Goal: Entertainment & Leisure: Consume media (video, audio)

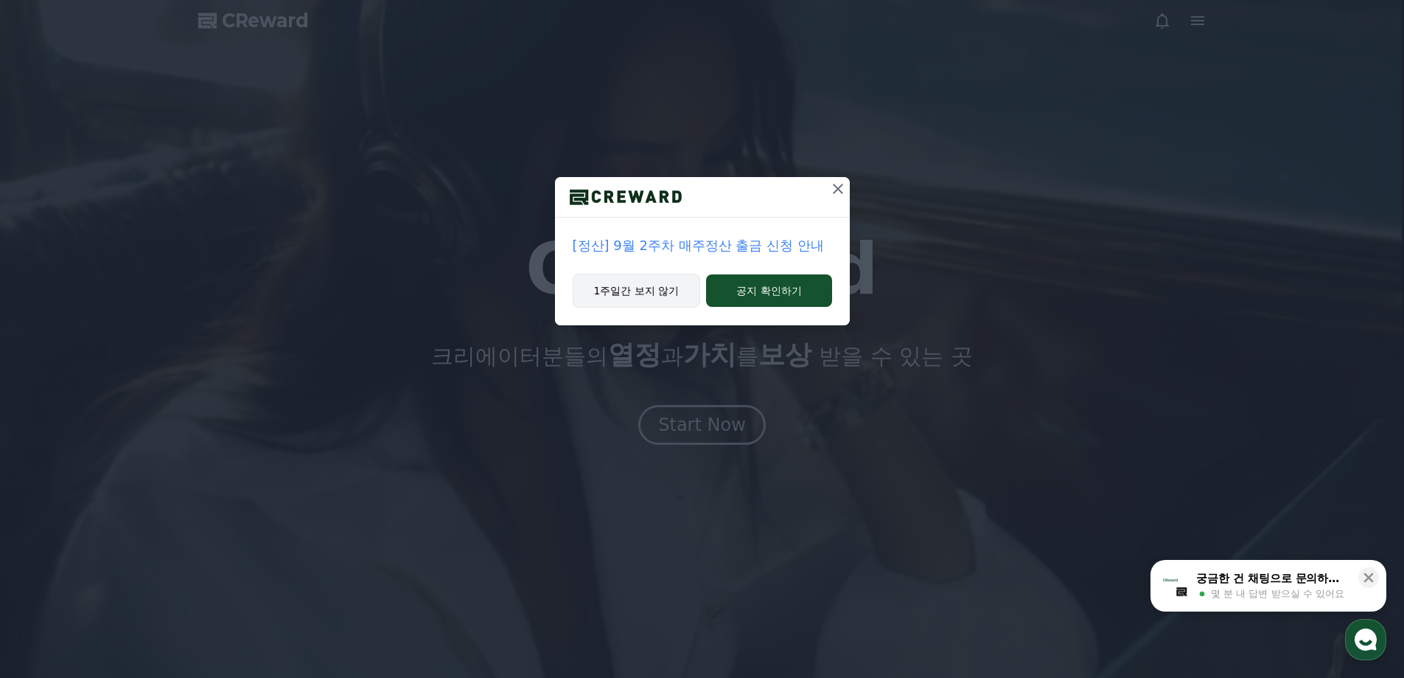
click at [649, 288] on button "1주일간 보지 않기" at bounding box center [637, 291] width 128 height 34
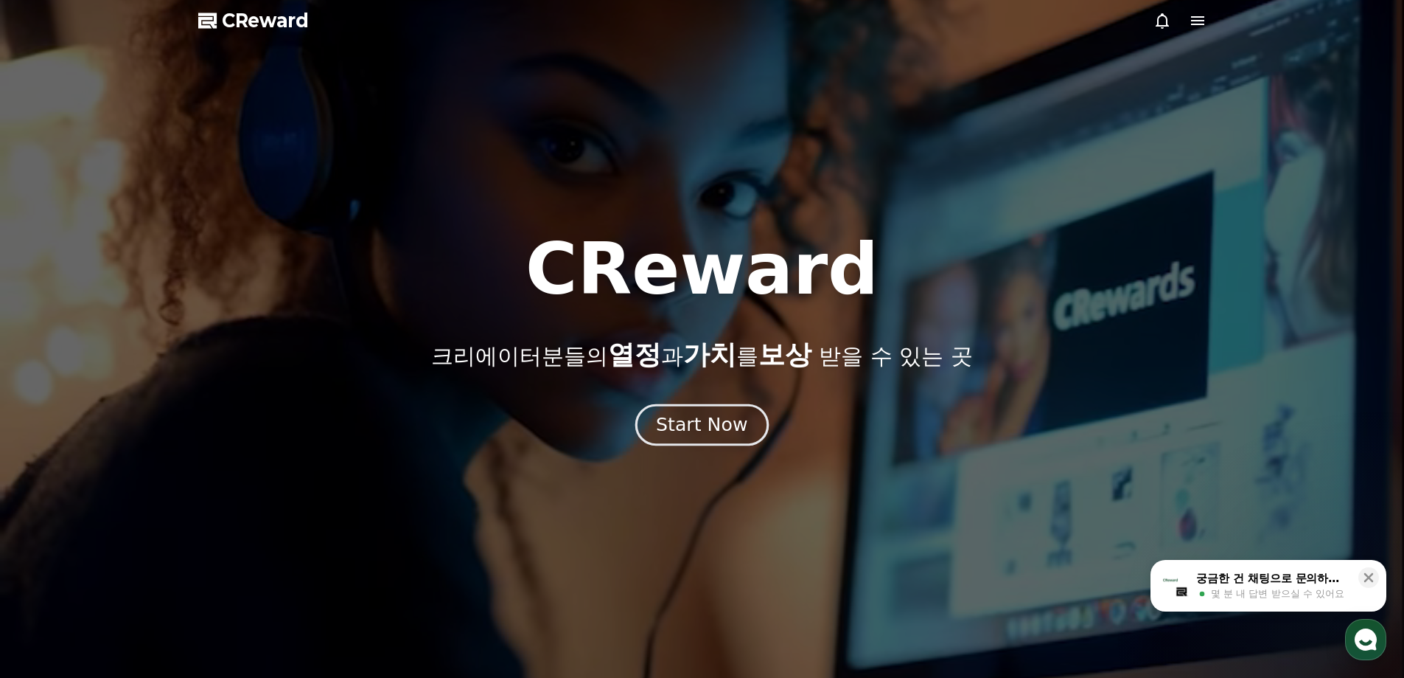
click at [719, 433] on div "Start Now" at bounding box center [701, 424] width 91 height 25
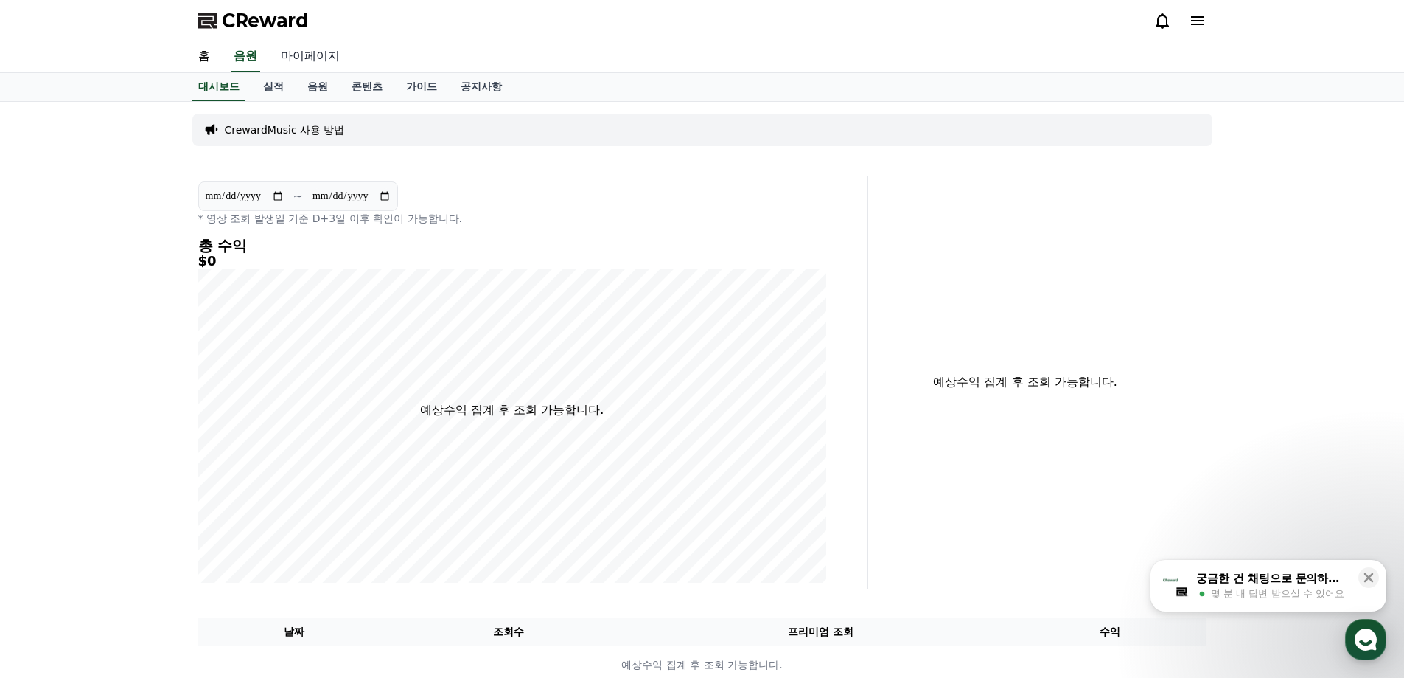
click at [296, 55] on link "마이페이지" at bounding box center [310, 56] width 83 height 31
select select "**********"
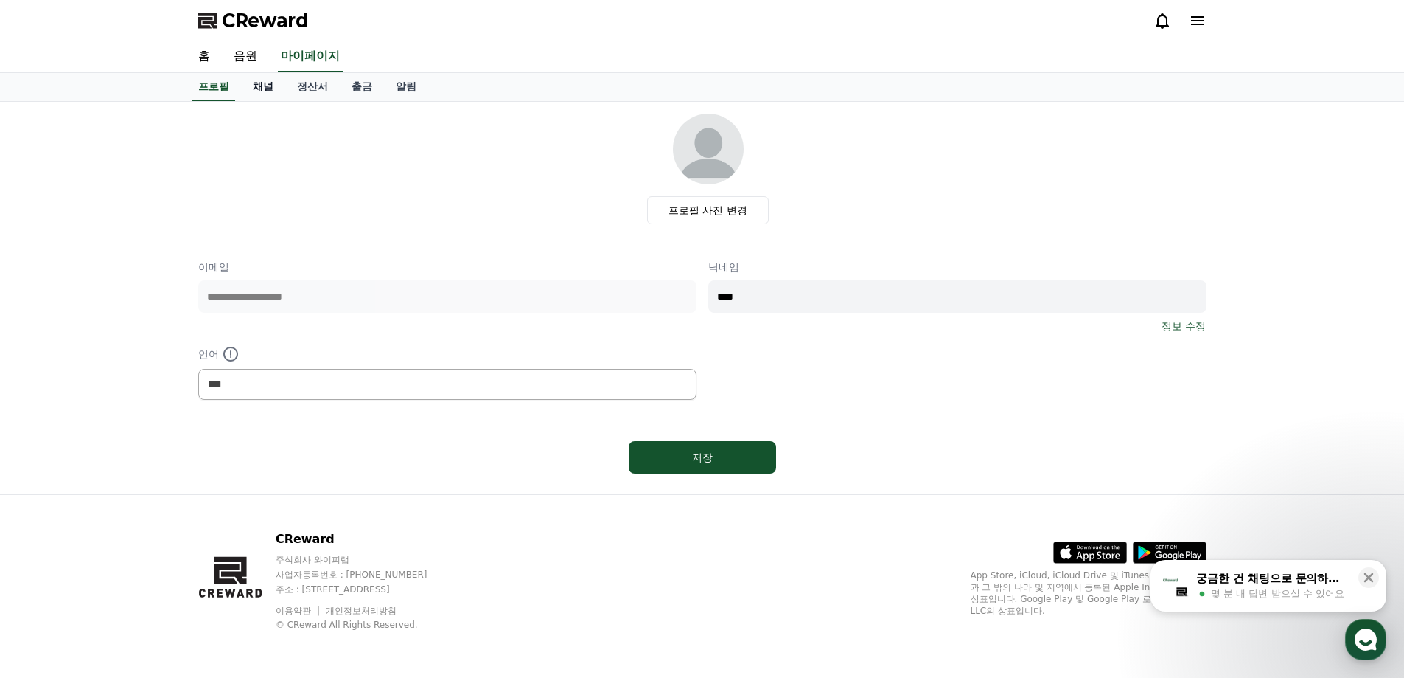
click at [270, 90] on link "채널" at bounding box center [263, 87] width 44 height 28
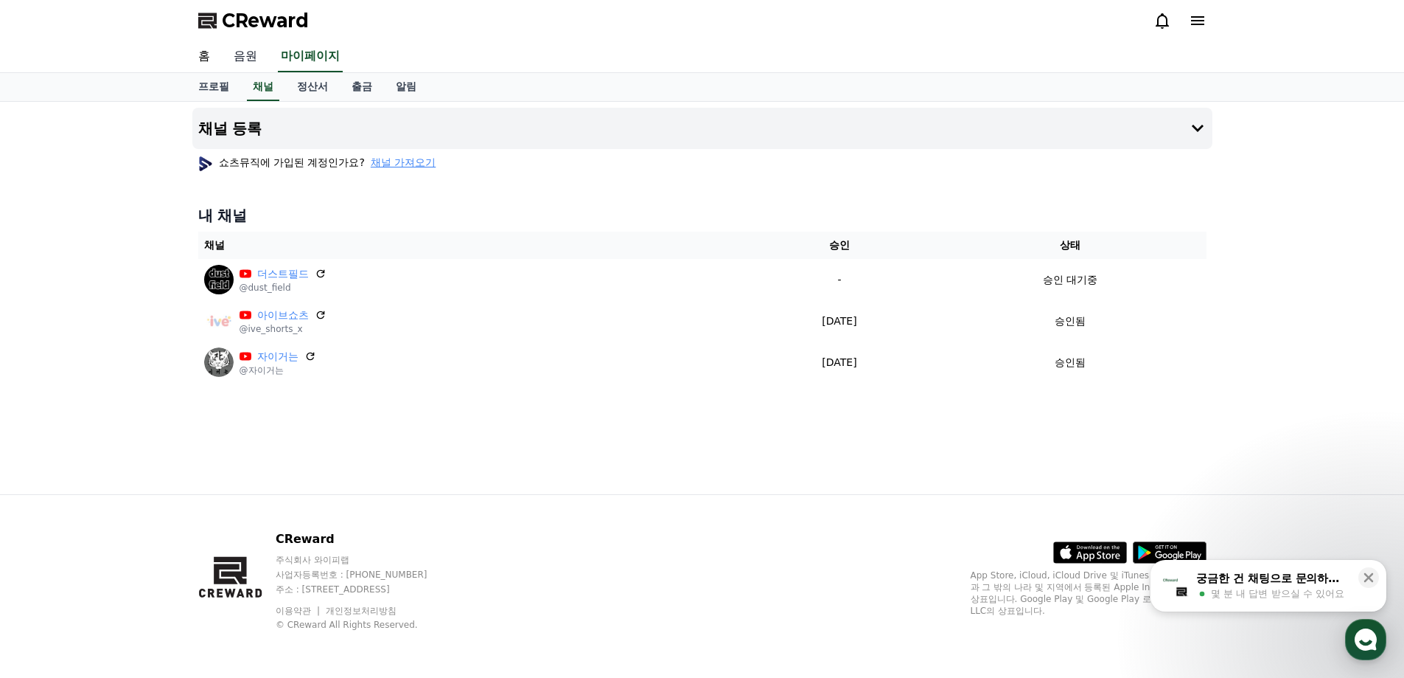
click at [246, 52] on link "음원" at bounding box center [245, 56] width 47 height 31
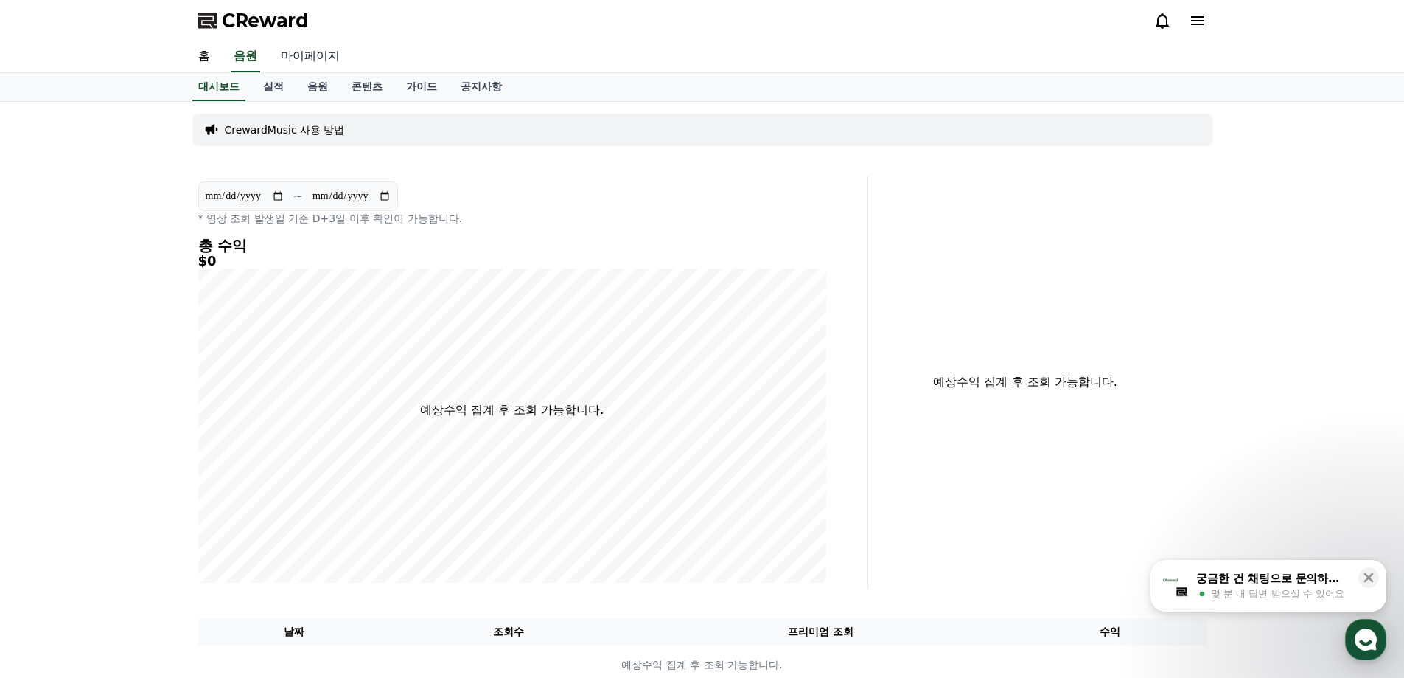
click at [302, 56] on link "마이페이지" at bounding box center [310, 56] width 83 height 31
select select "**********"
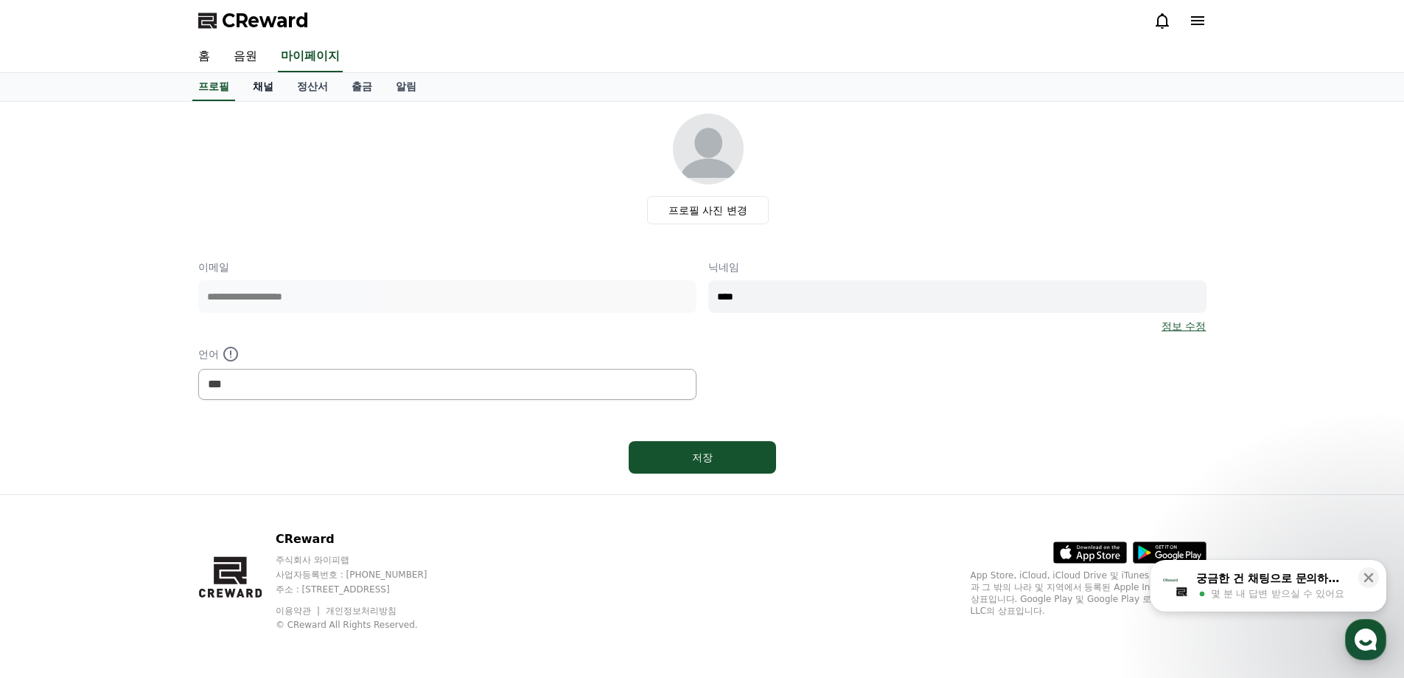
drag, startPoint x: 254, startPoint y: 88, endPoint x: 264, endPoint y: 89, distance: 10.3
click at [254, 88] on link "채널" at bounding box center [263, 87] width 44 height 28
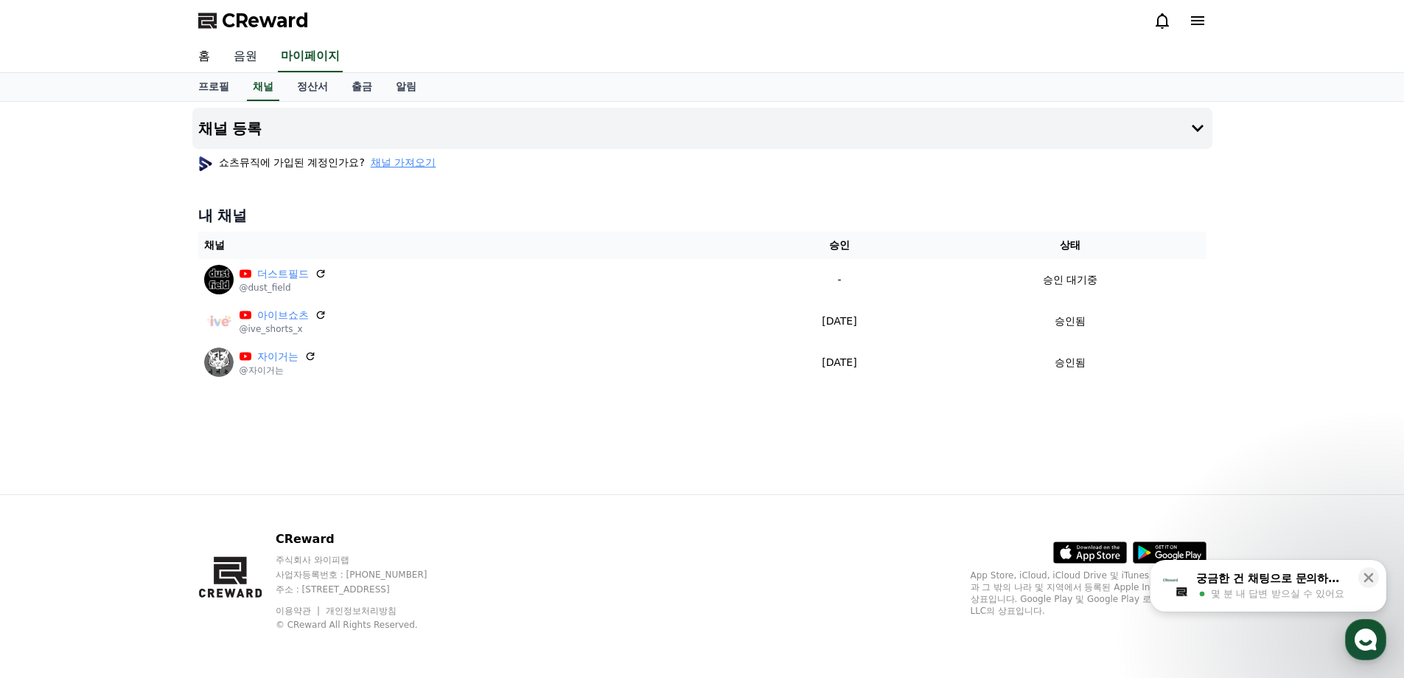
click at [242, 61] on link "음원" at bounding box center [245, 56] width 47 height 31
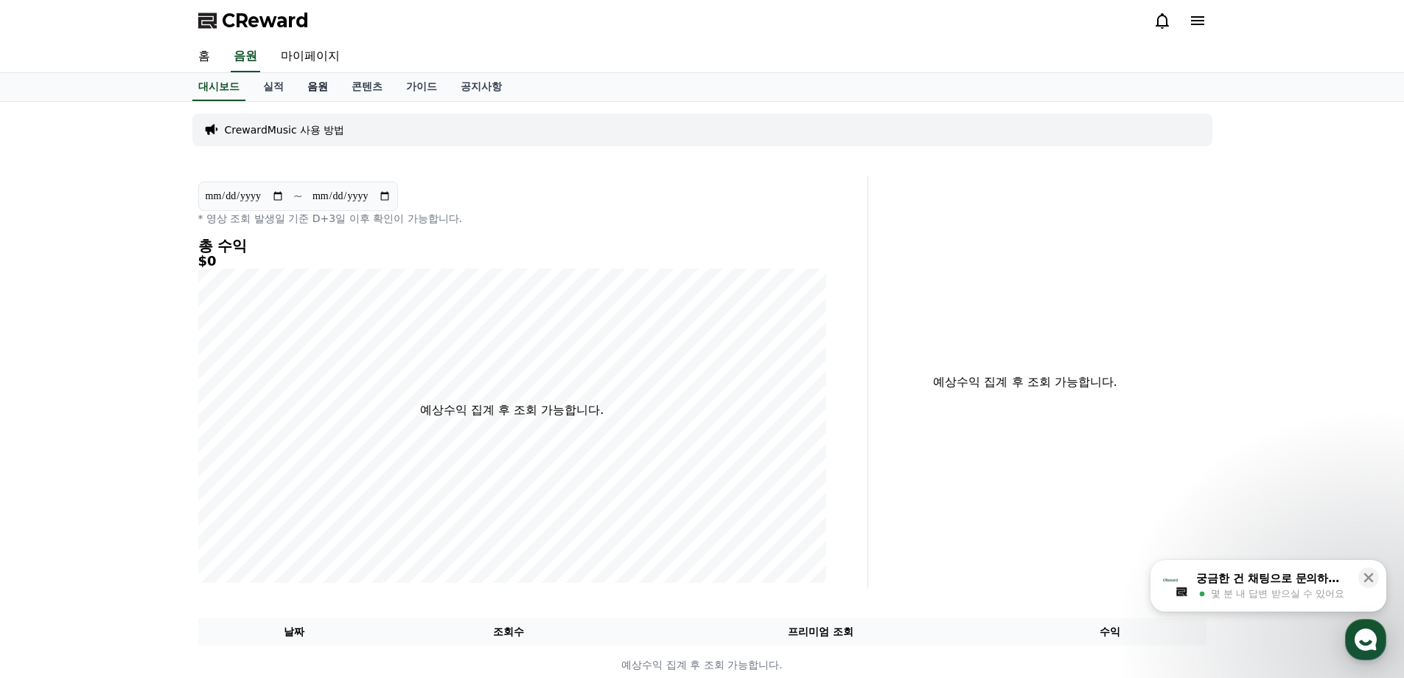
click at [316, 88] on link "음원" at bounding box center [318, 87] width 44 height 28
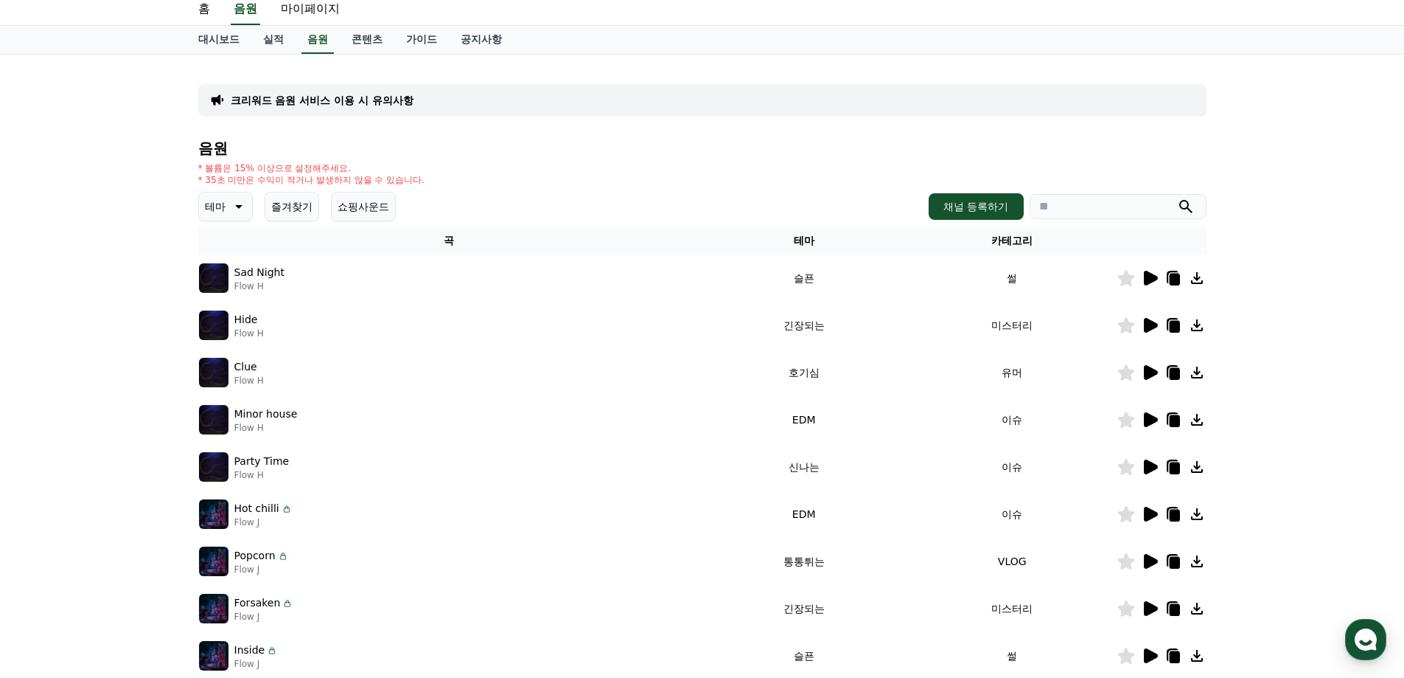
scroll to position [74, 0]
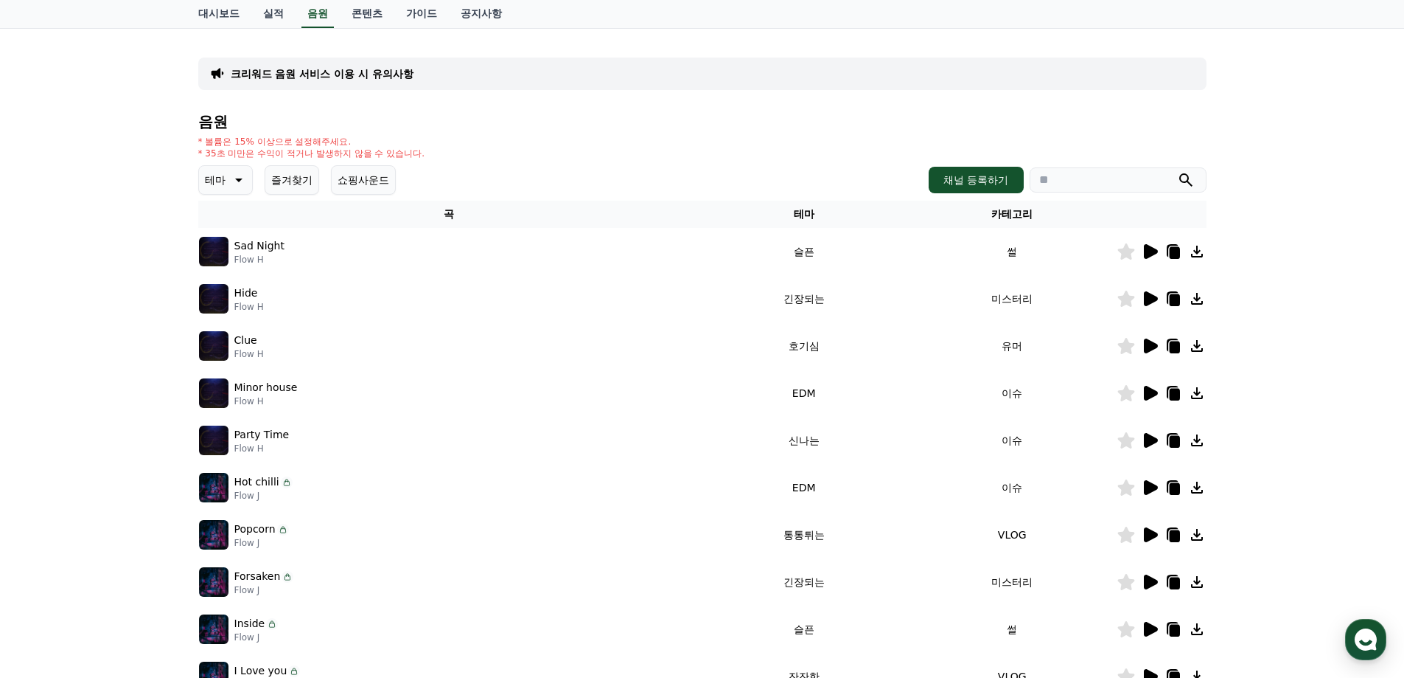
click at [258, 260] on p "Flow H" at bounding box center [259, 260] width 50 height 12
click at [230, 254] on div "Sad Night Flow H" at bounding box center [449, 251] width 501 height 29
click at [220, 254] on img at bounding box center [213, 251] width 29 height 29
click at [1153, 258] on icon at bounding box center [1150, 252] width 18 height 18
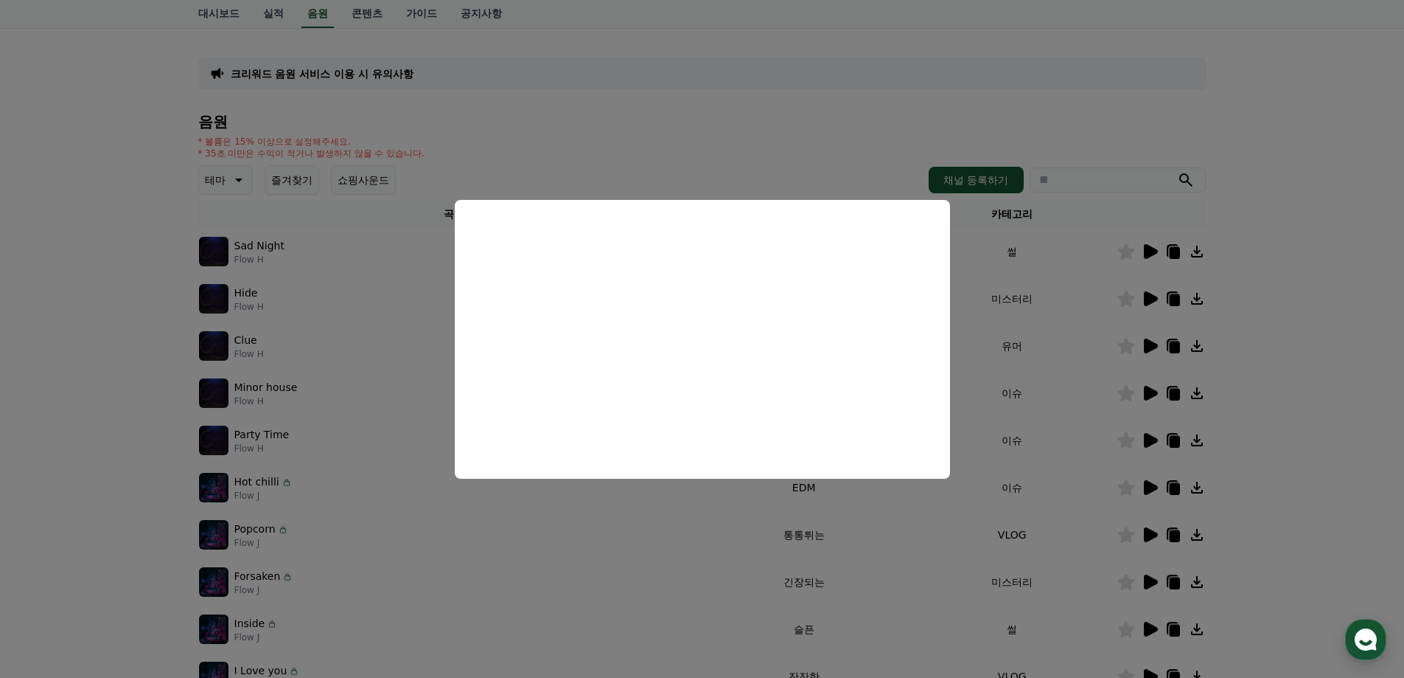
click at [1306, 346] on button "close modal" at bounding box center [702, 339] width 1404 height 678
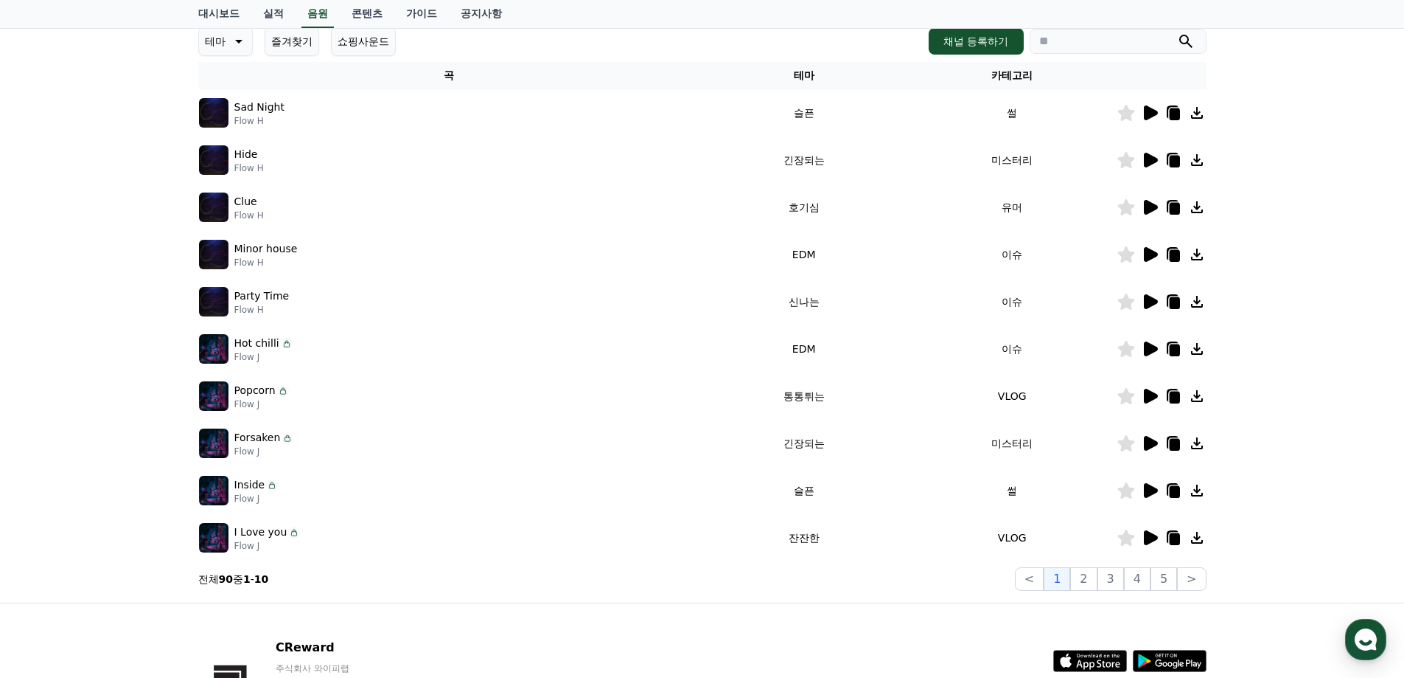
scroll to position [295, 0]
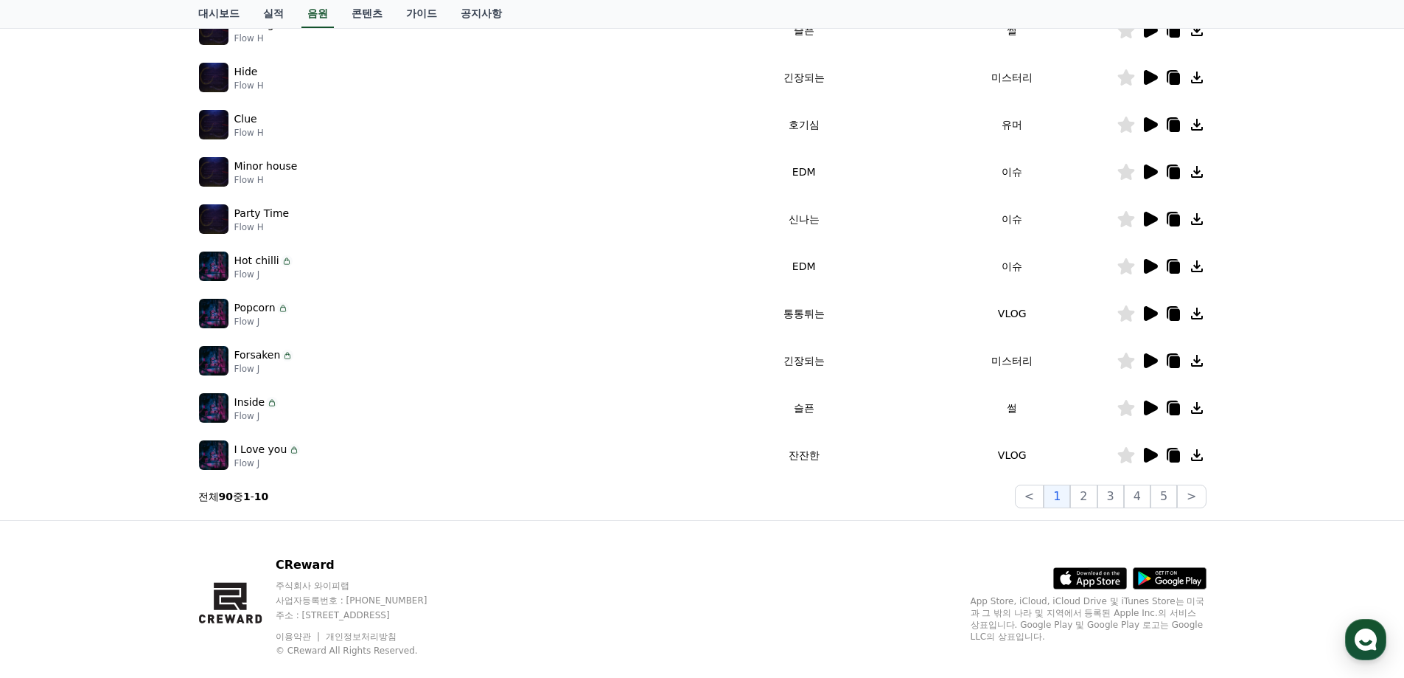
click at [1147, 319] on icon at bounding box center [1151, 313] width 14 height 15
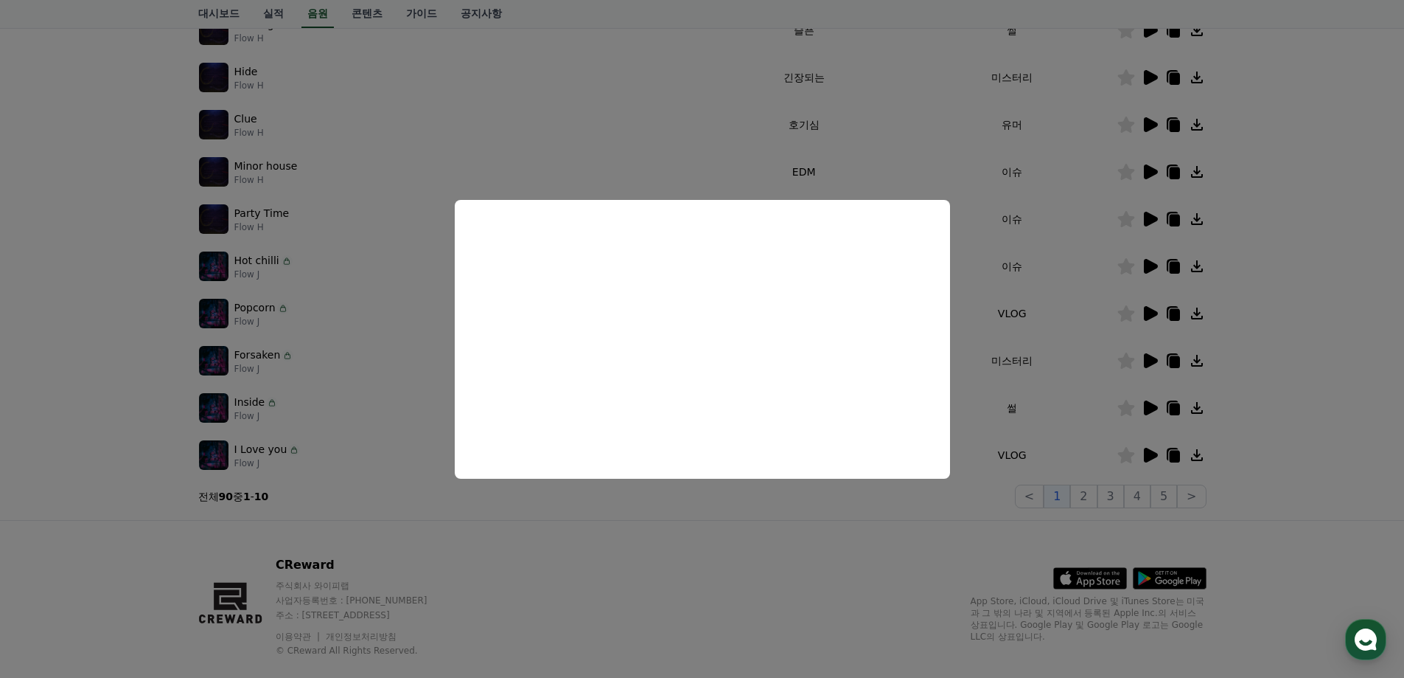
click at [1045, 537] on button "close modal" at bounding box center [702, 339] width 1404 height 678
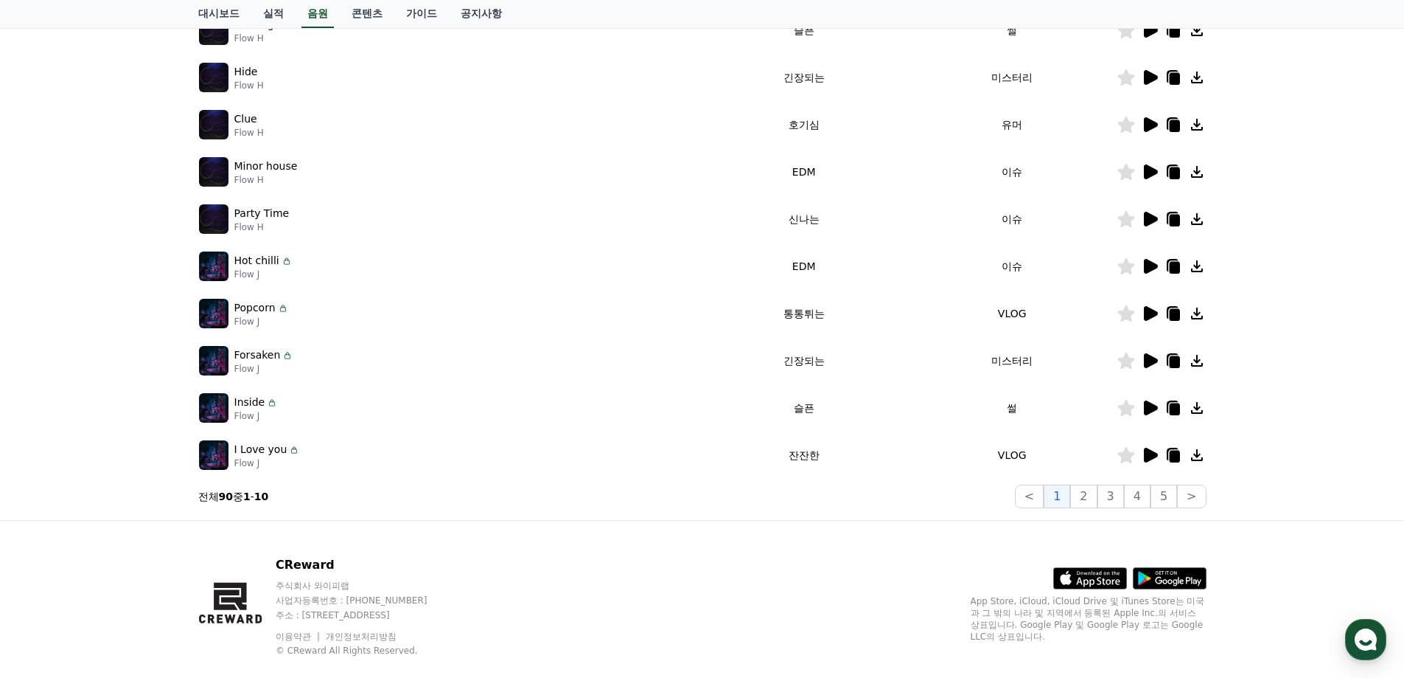
scroll to position [147, 0]
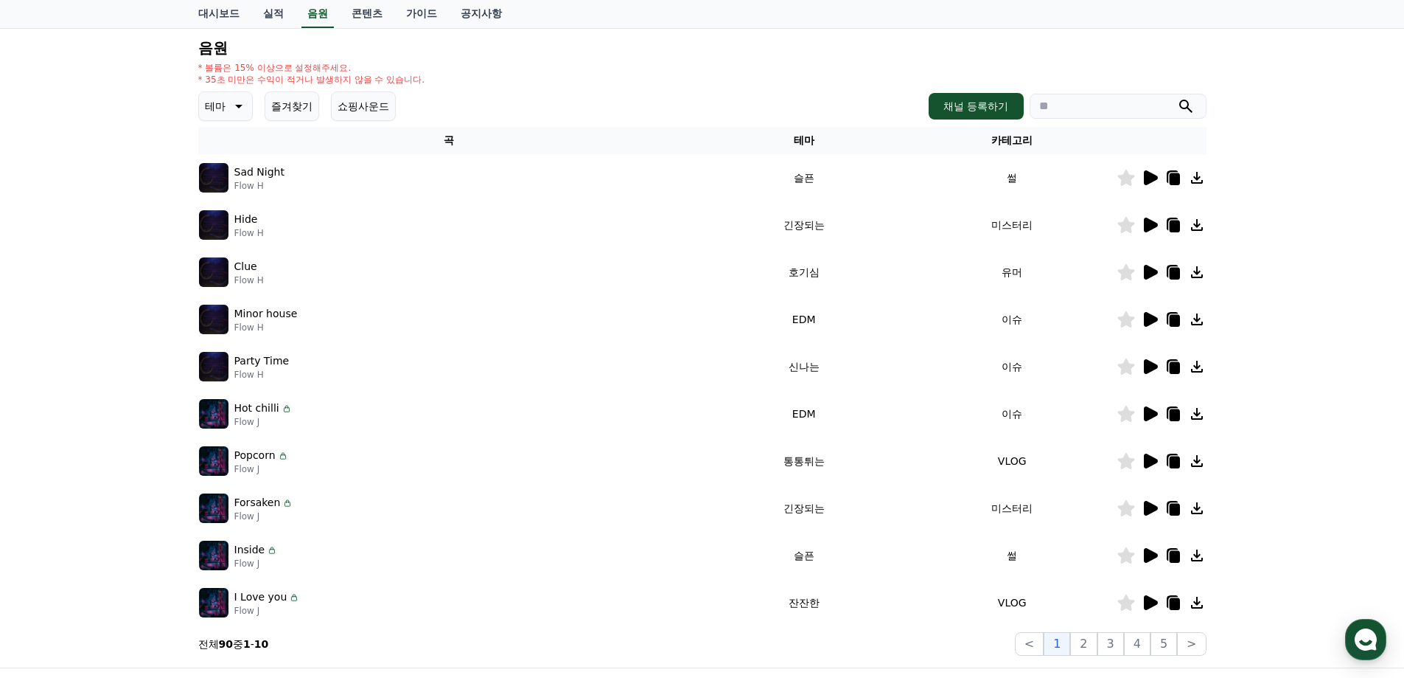
click at [1148, 464] on icon at bounding box center [1151, 460] width 14 height 15
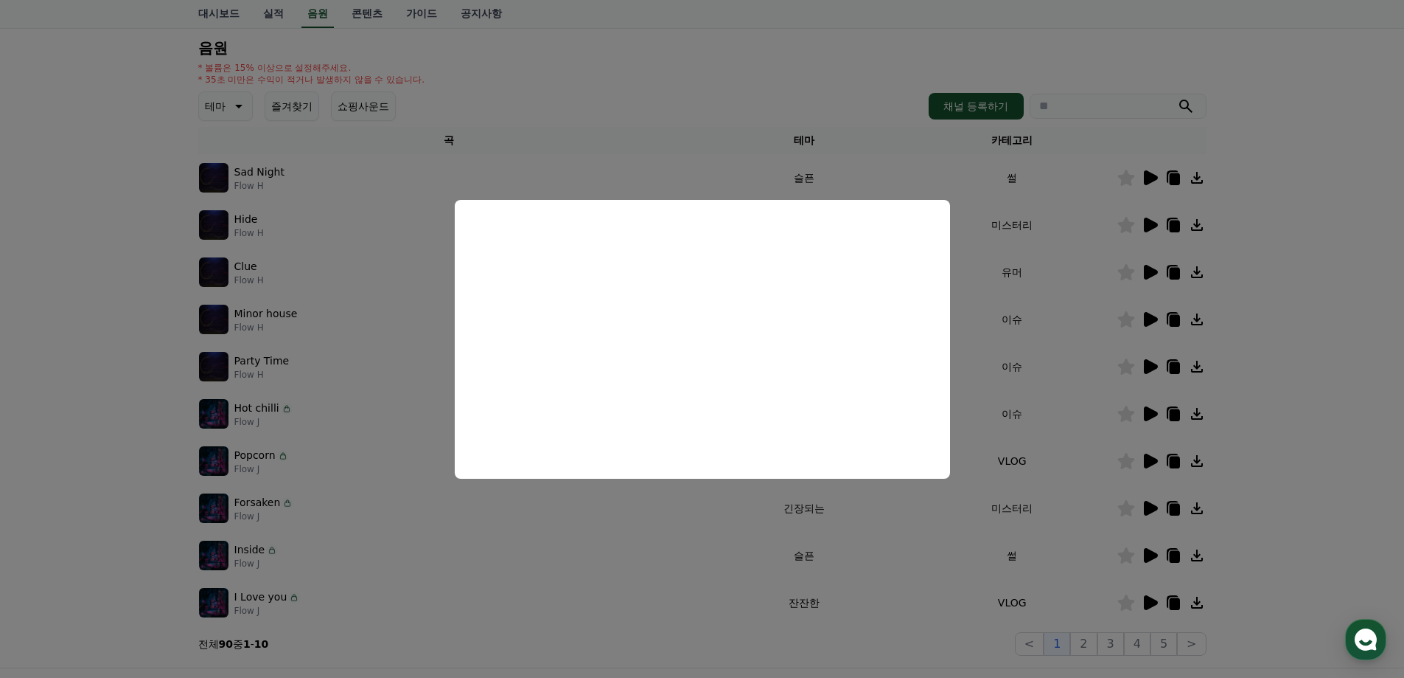
click at [1070, 414] on button "close modal" at bounding box center [702, 339] width 1404 height 678
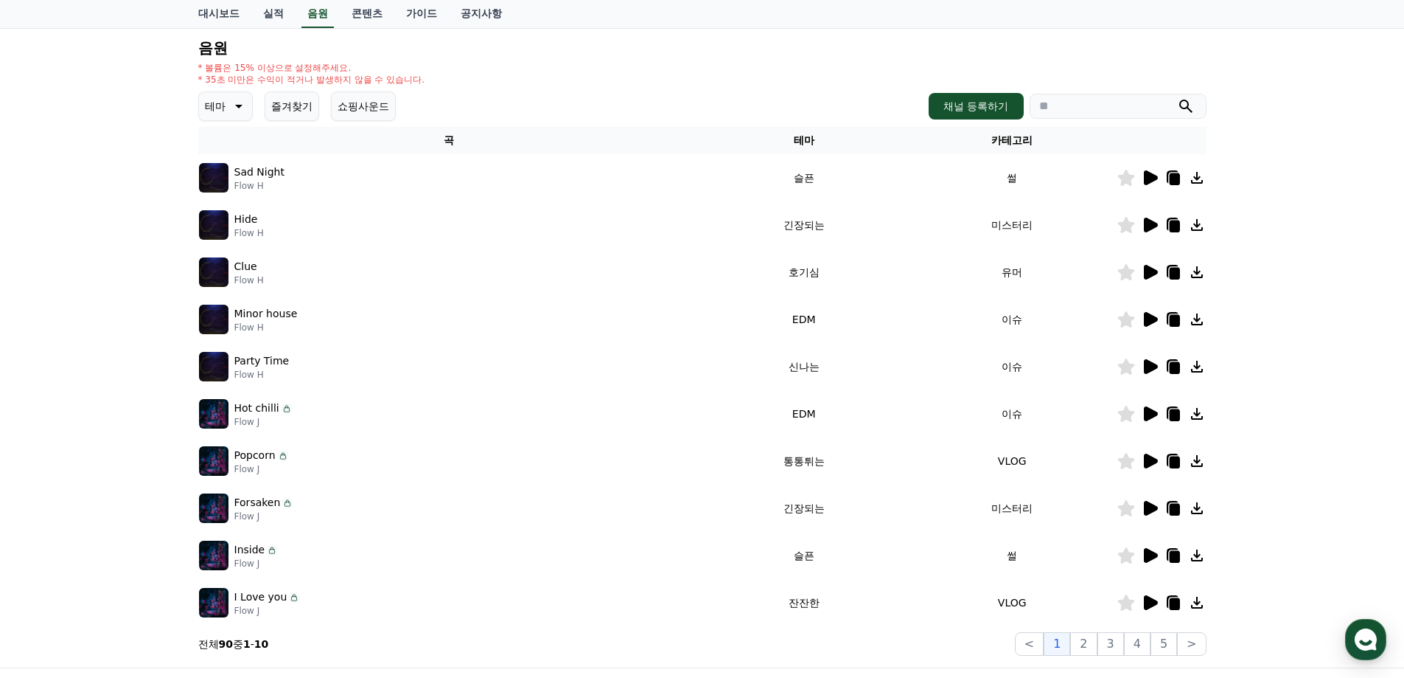
drag, startPoint x: 231, startPoint y: 459, endPoint x: 302, endPoint y: 460, distance: 70.0
click at [302, 460] on div "Popcorn Flow J" at bounding box center [449, 460] width 501 height 29
